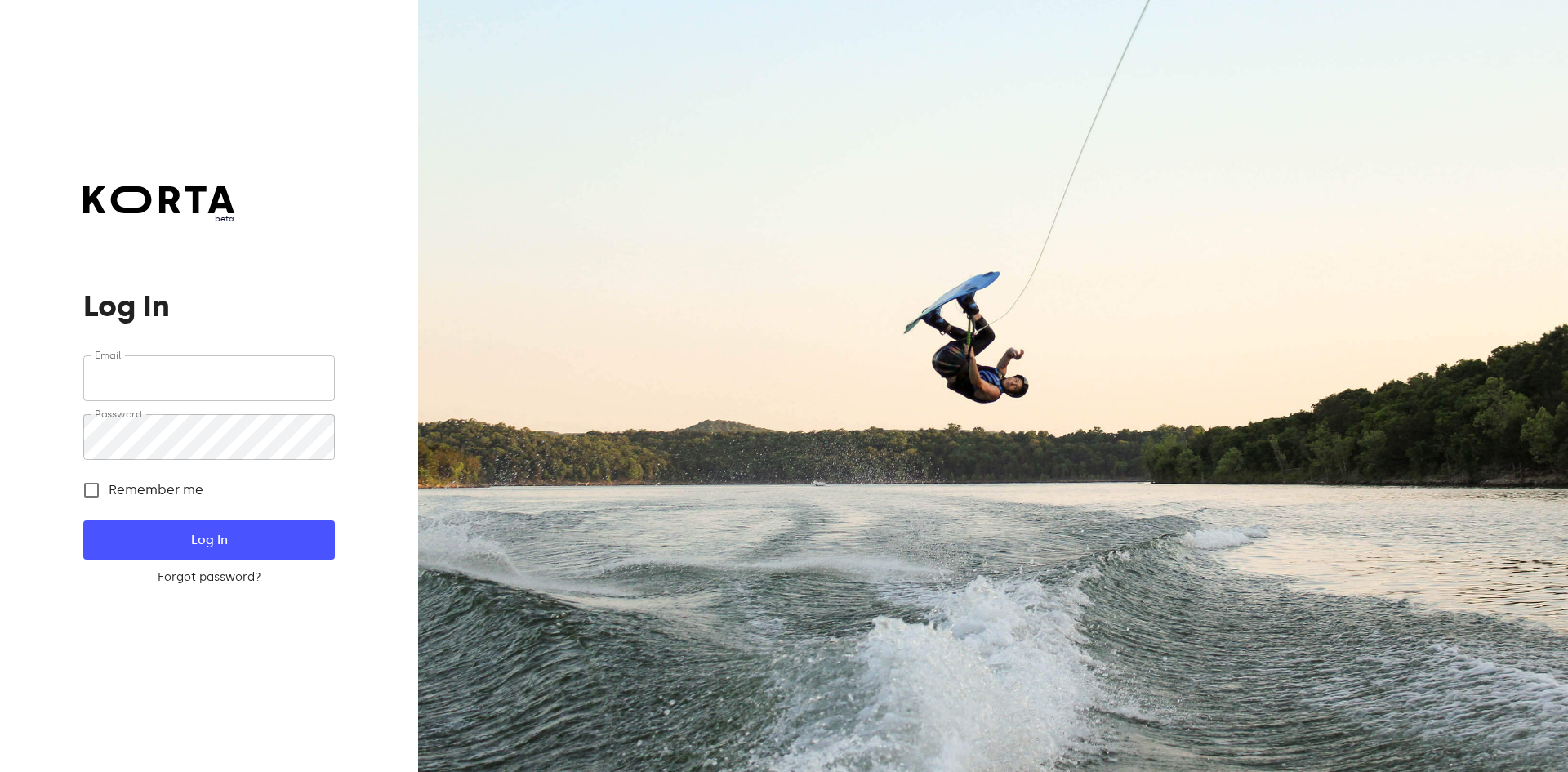
type input "[EMAIL_ADDRESS][DOMAIN_NAME]"
click at [258, 525] on button "Log In" at bounding box center [208, 539] width 250 height 39
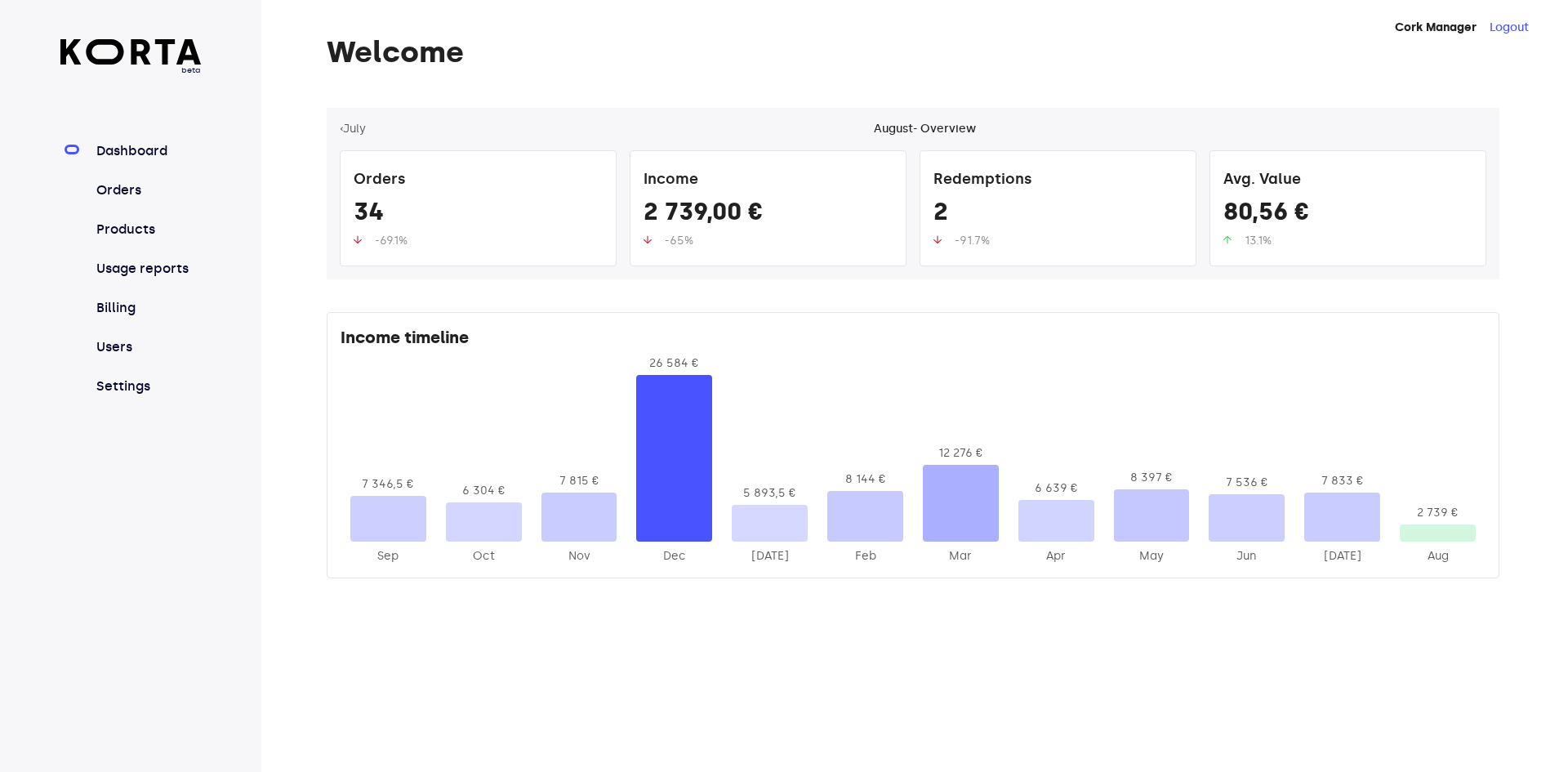
click at [141, 189] on link "Orders" at bounding box center [147, 190] width 109 height 20
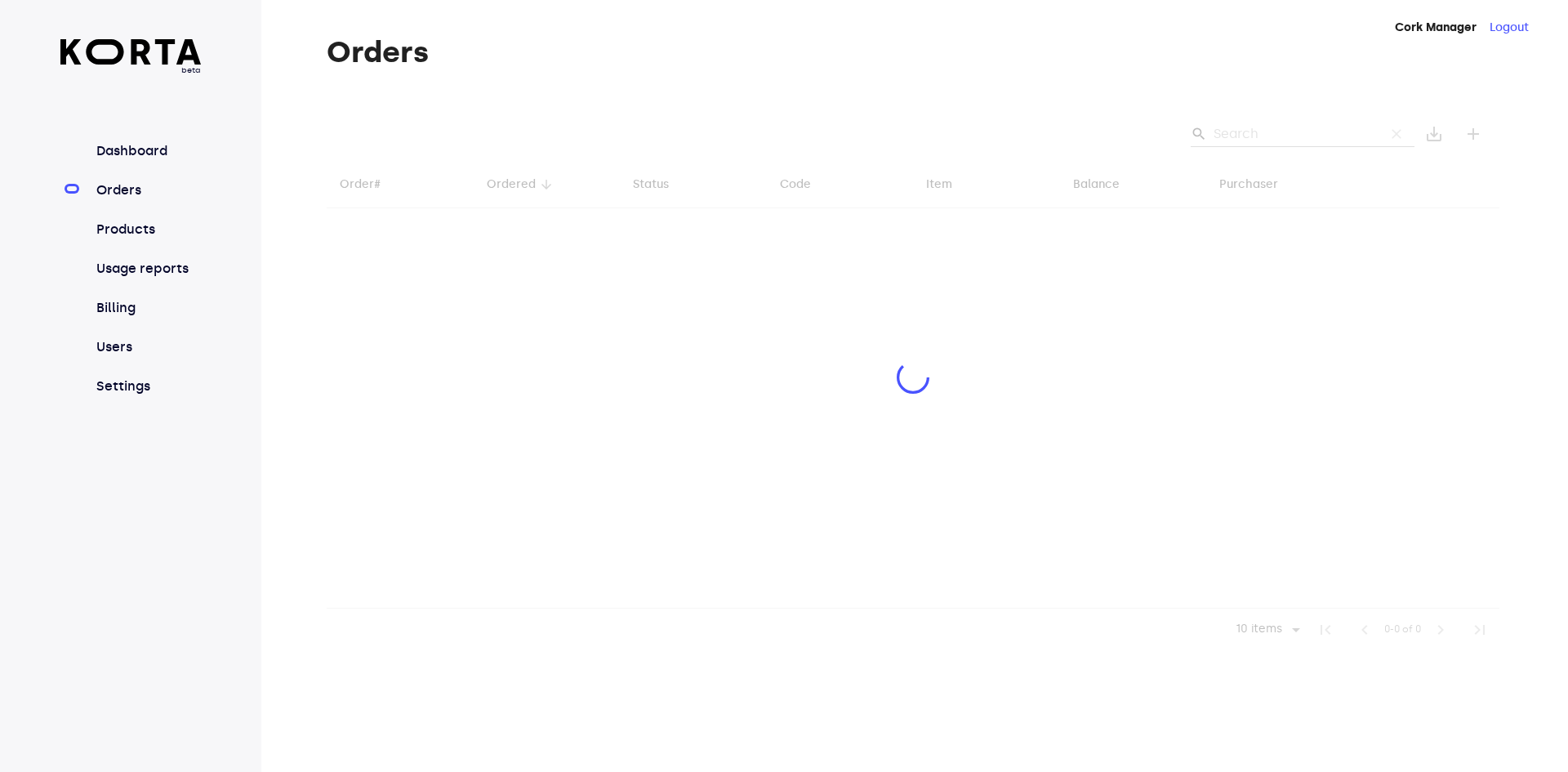
click at [1289, 132] on div at bounding box center [913, 379] width 1172 height 543
click at [1282, 122] on div at bounding box center [913, 379] width 1172 height 543
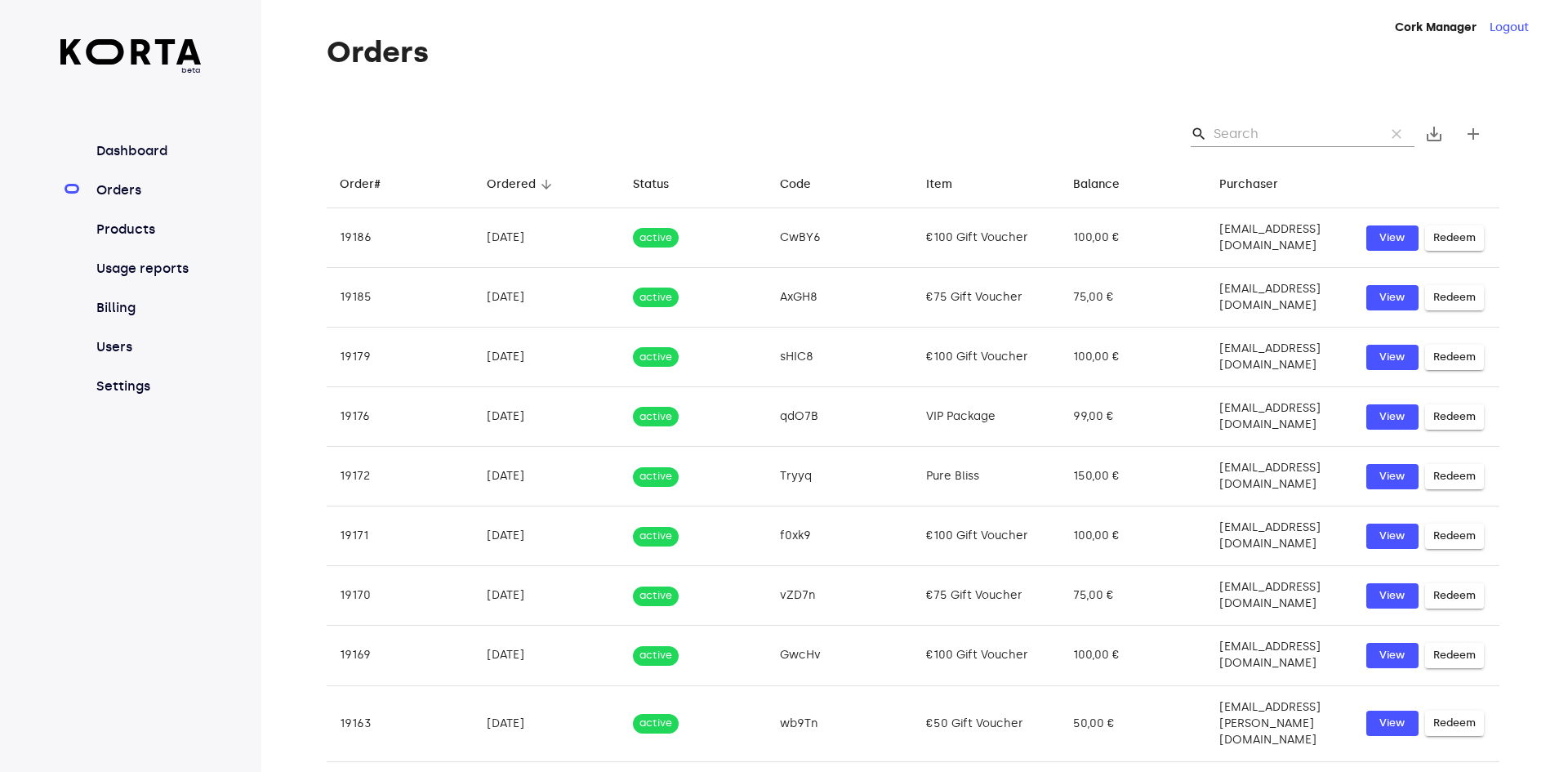
click at [1280, 134] on input "Search" at bounding box center [1293, 133] width 159 height 26
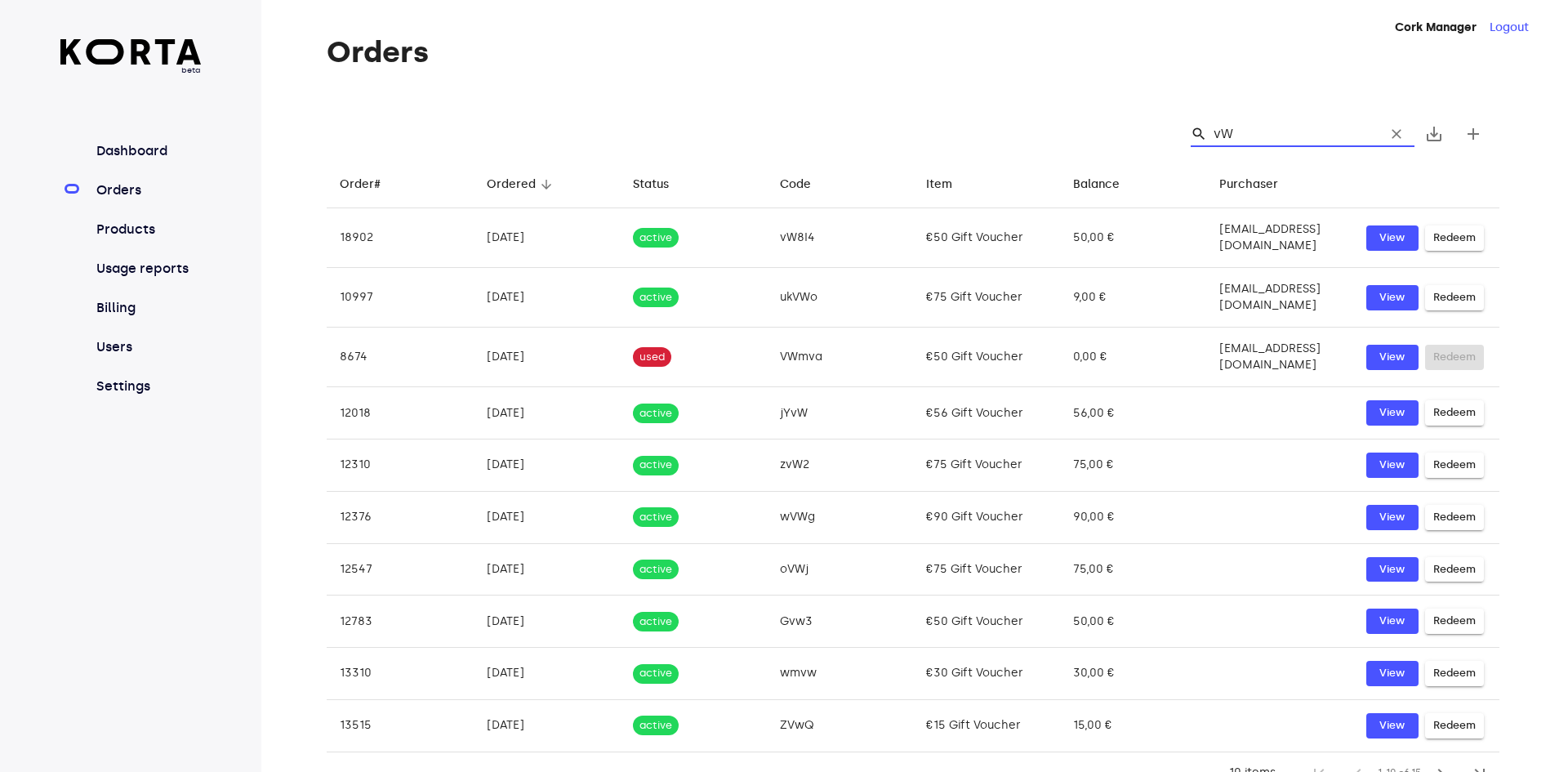
type input "vW8"
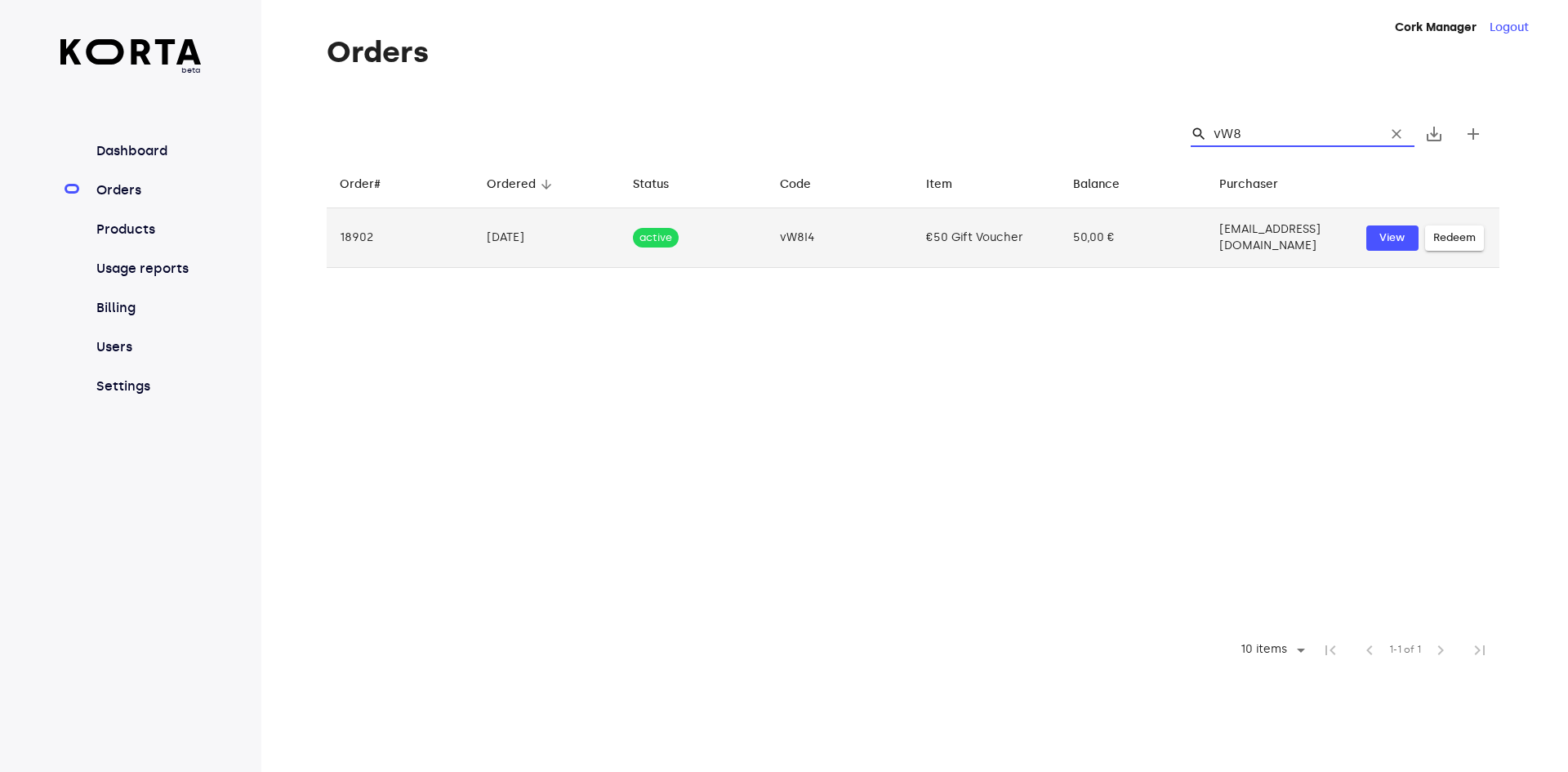
click at [1468, 233] on span "Redeem" at bounding box center [1454, 238] width 42 height 19
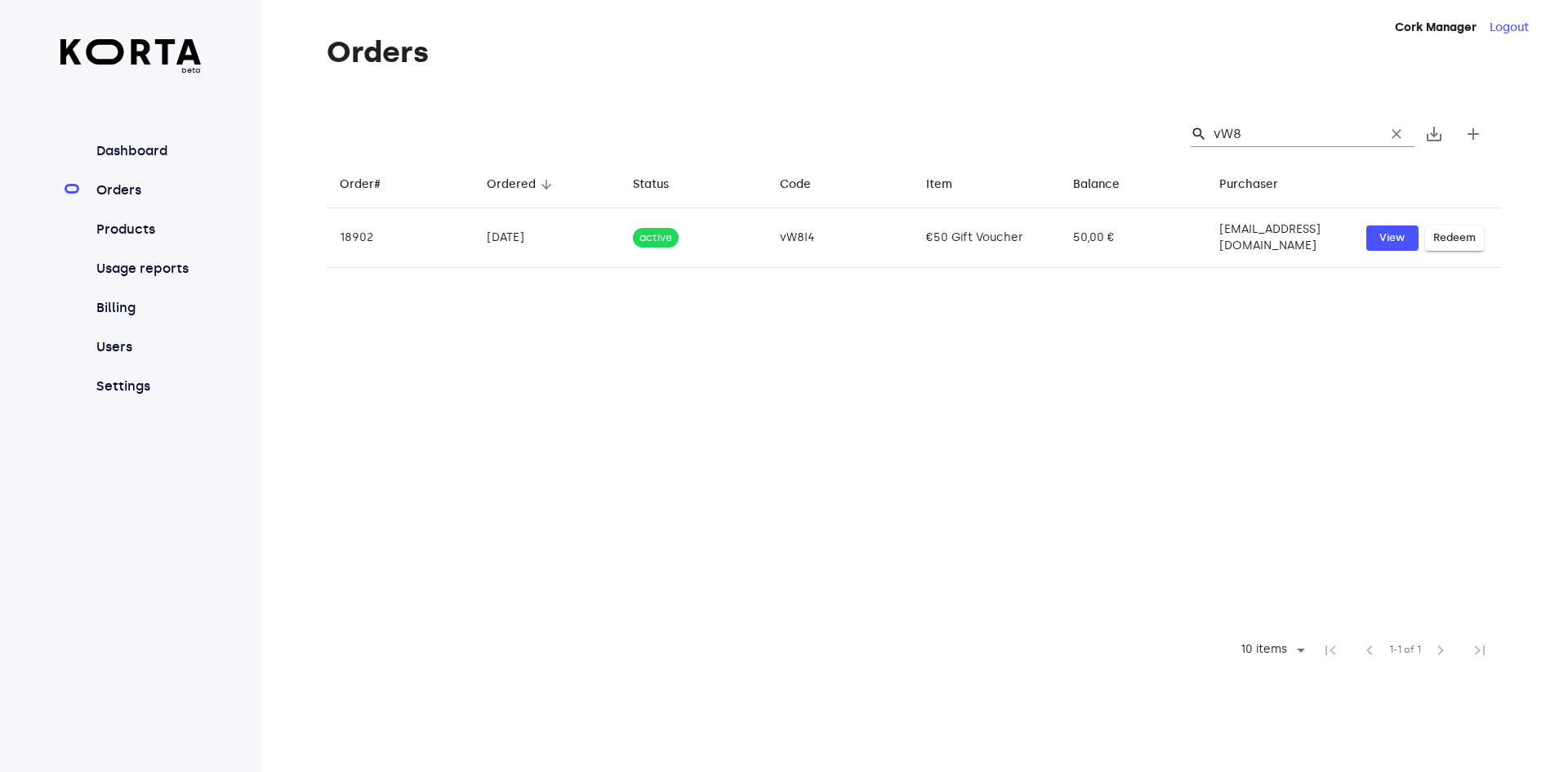
click at [1275, 138] on input "vW8" at bounding box center [1293, 133] width 159 height 26
type input "vW8i4"
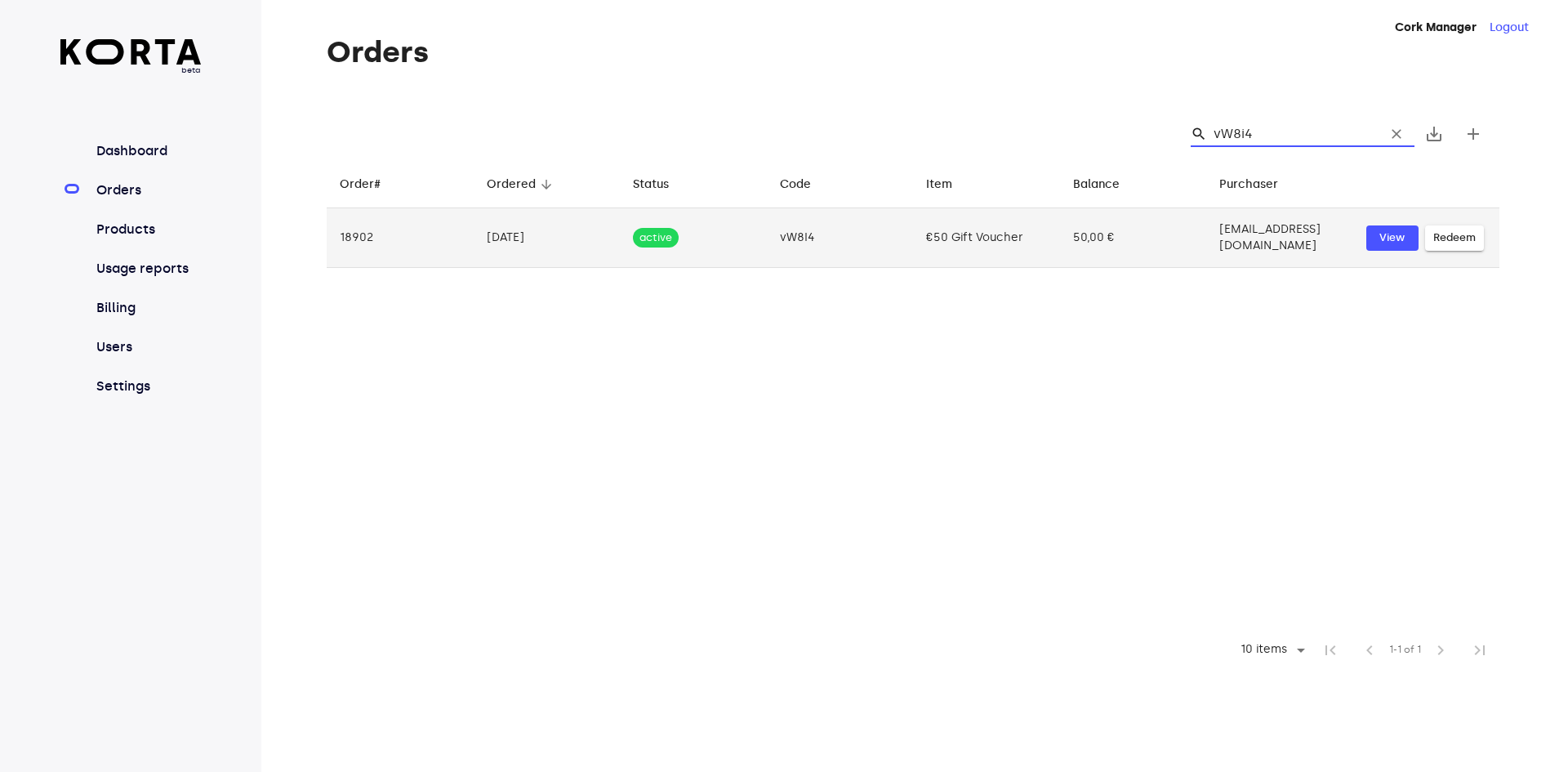
click at [1465, 237] on span "Redeem" at bounding box center [1454, 238] width 42 height 19
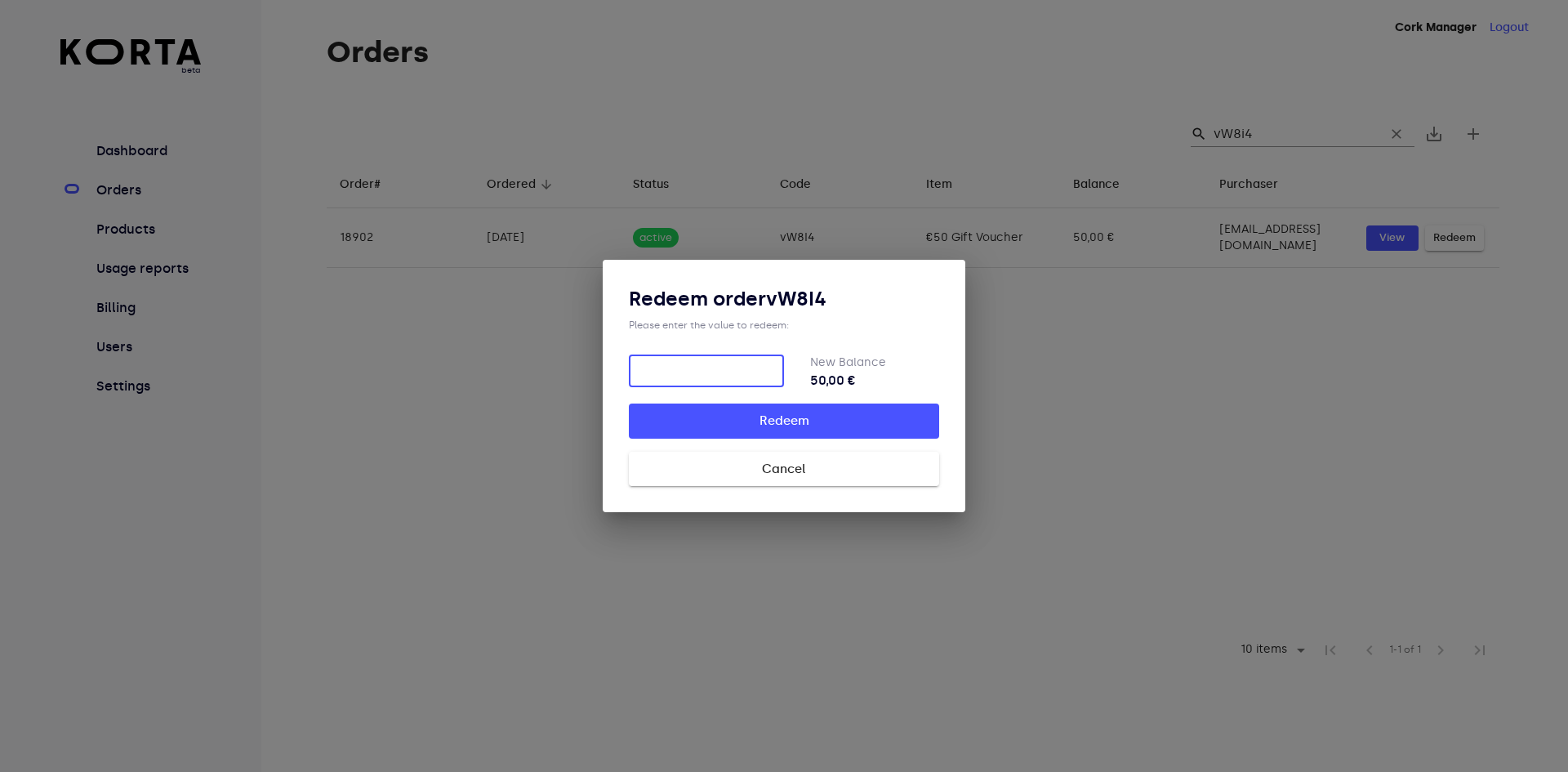
click at [742, 369] on input "number" at bounding box center [706, 371] width 155 height 32
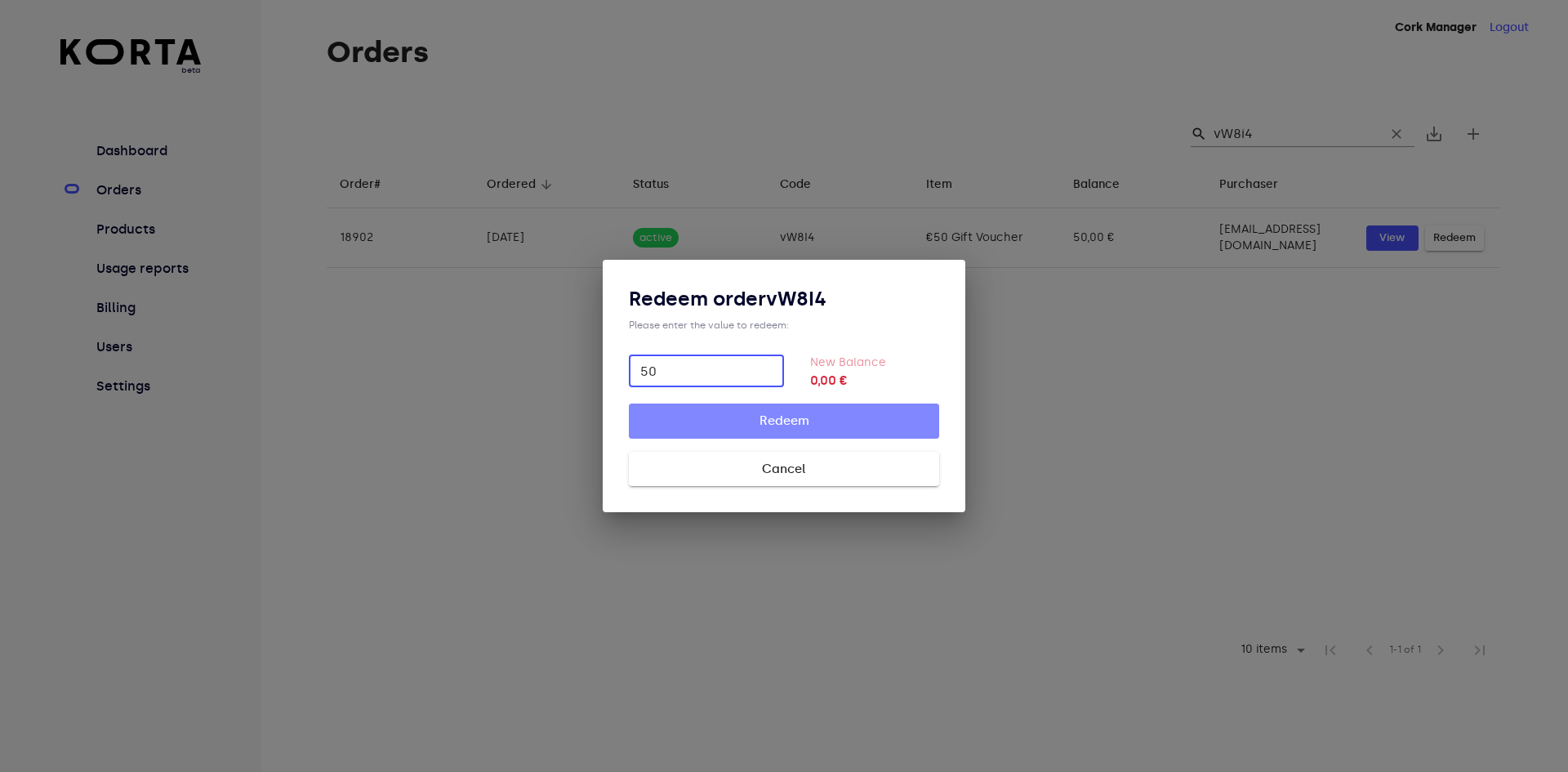
type input "50"
click at [847, 413] on span "Redeem" at bounding box center [784, 420] width 258 height 21
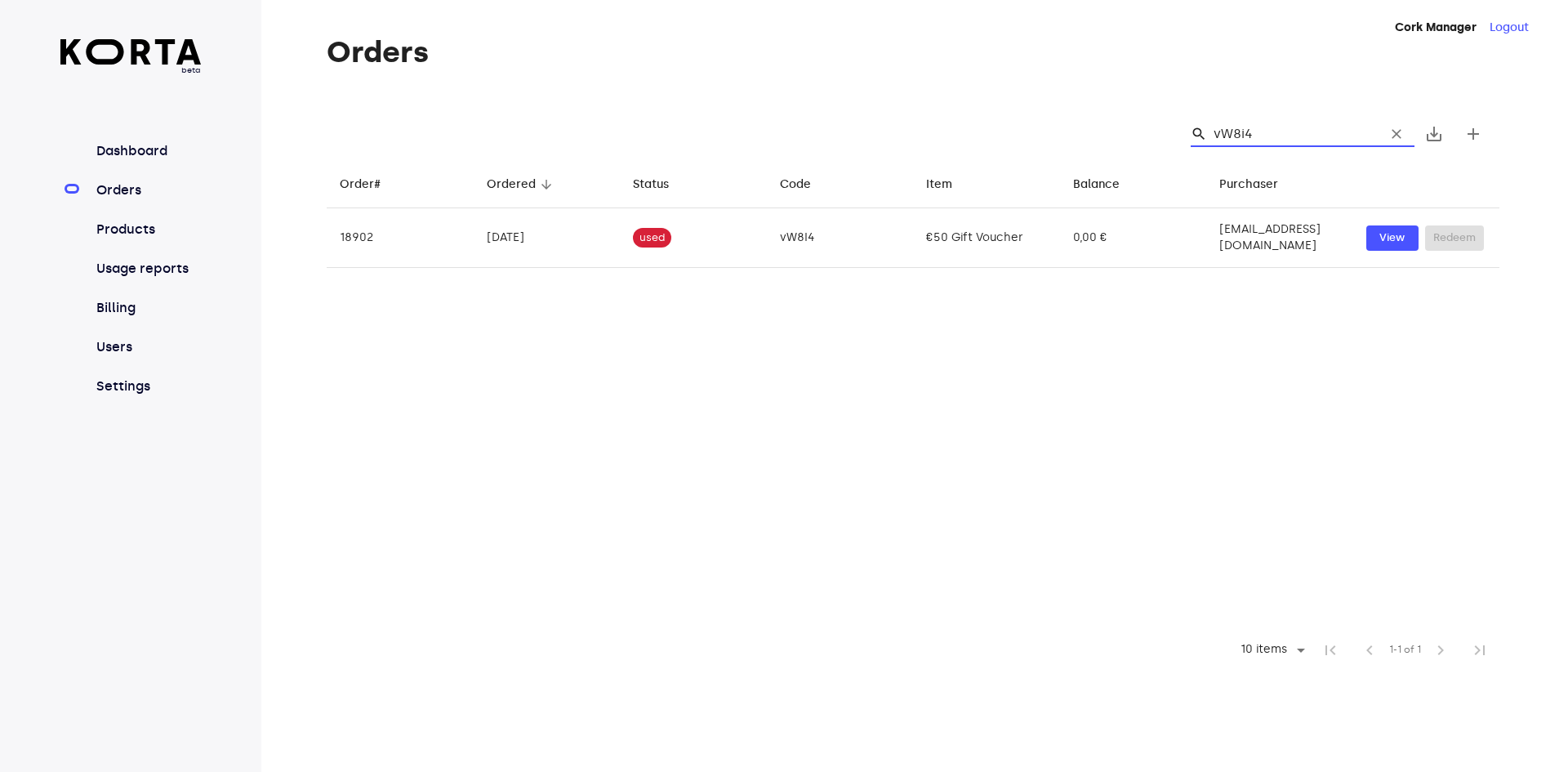
drag, startPoint x: 1279, startPoint y: 133, endPoint x: 1033, endPoint y: 132, distance: 246.0
click at [1035, 130] on div "search vW8i4 clear save_alt add" at bounding box center [913, 134] width 1172 height 53
